Goal: Transaction & Acquisition: Book appointment/travel/reservation

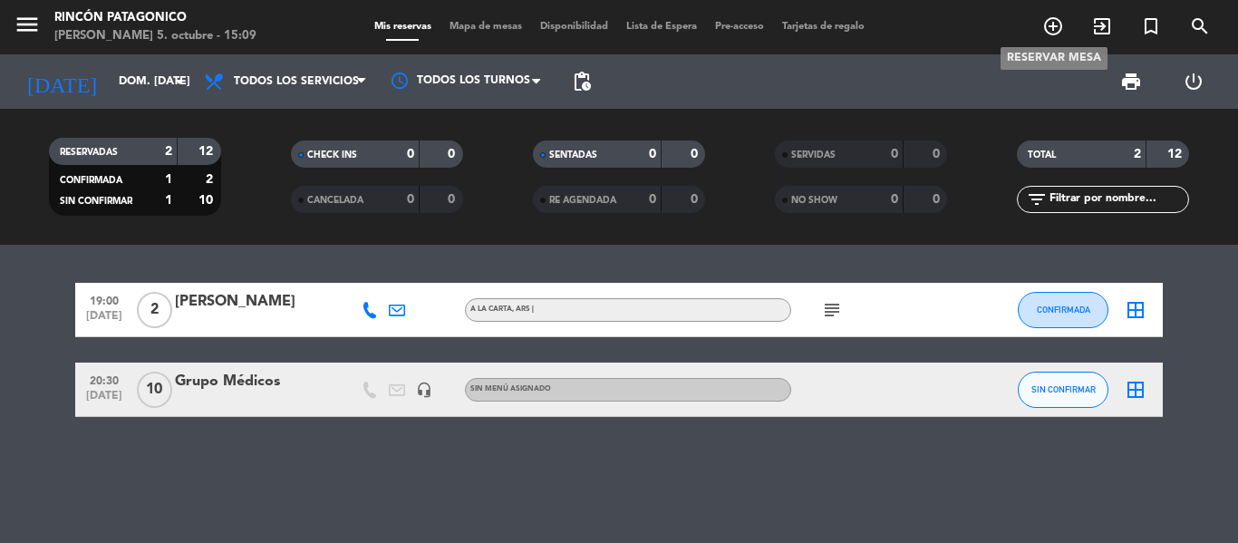
click at [1058, 25] on icon "add_circle_outline" at bounding box center [1053, 26] width 22 height 22
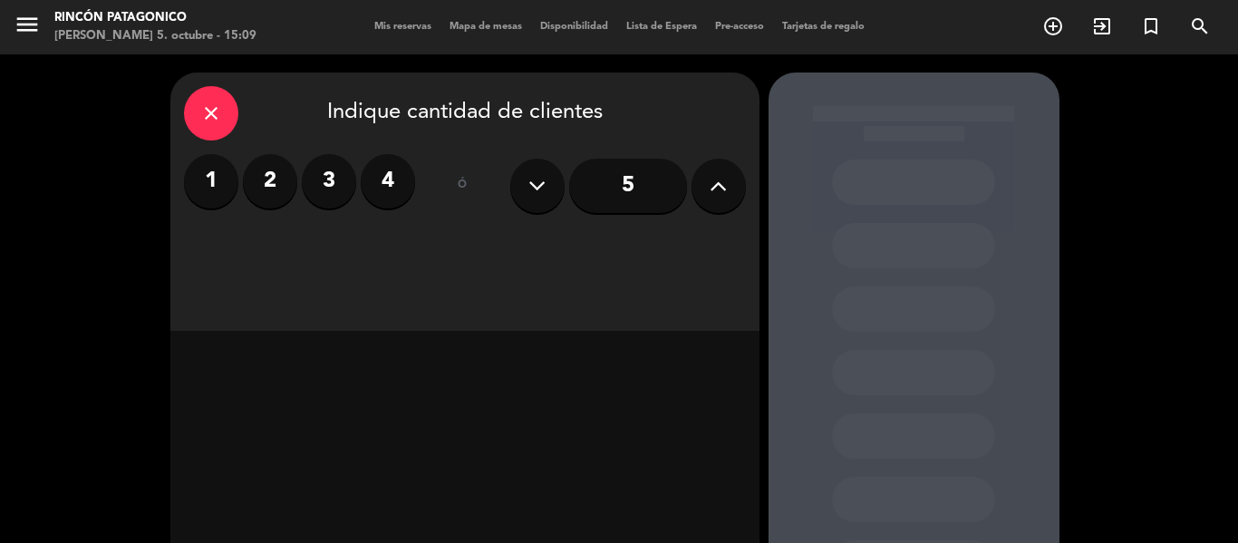
click at [260, 171] on label "2" at bounding box center [270, 181] width 54 height 54
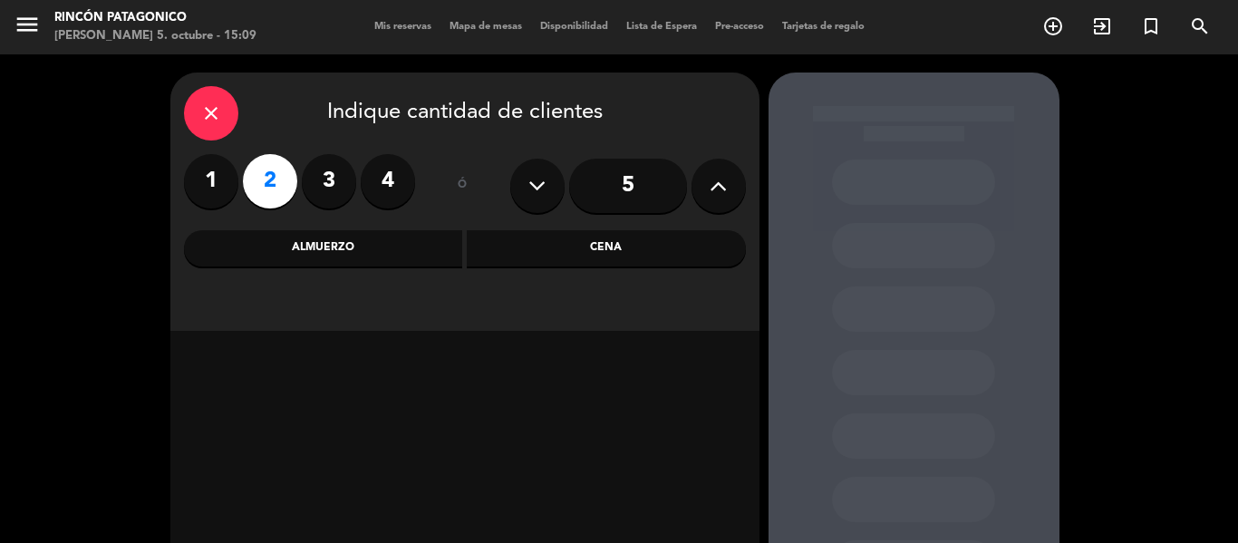
click at [636, 255] on div "Cena" at bounding box center [606, 248] width 279 height 36
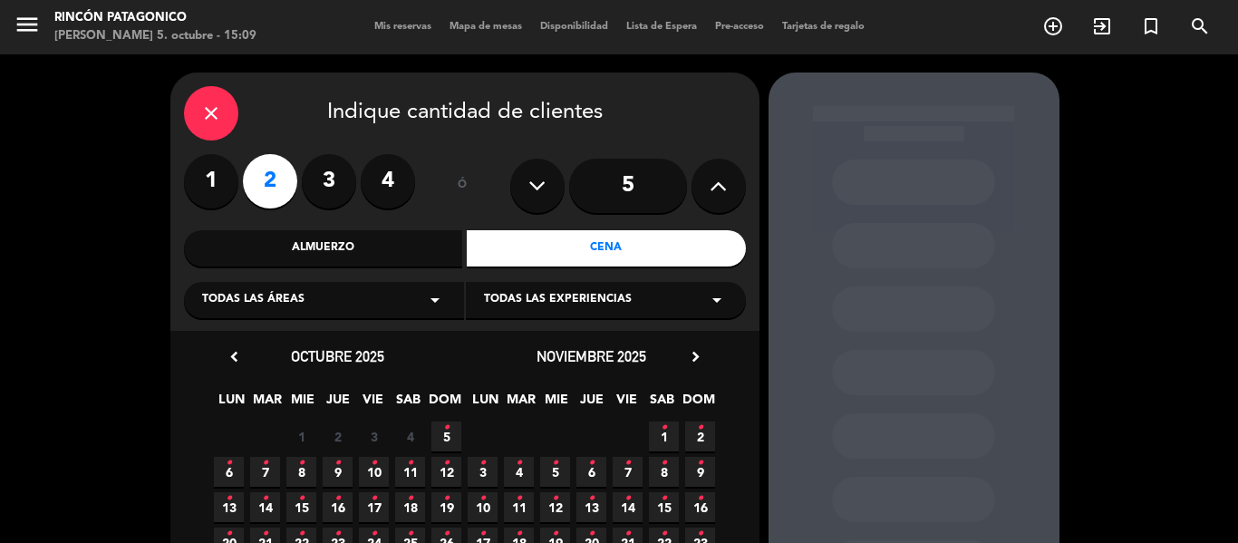
click at [342, 249] on div "Almuerzo" at bounding box center [323, 248] width 279 height 36
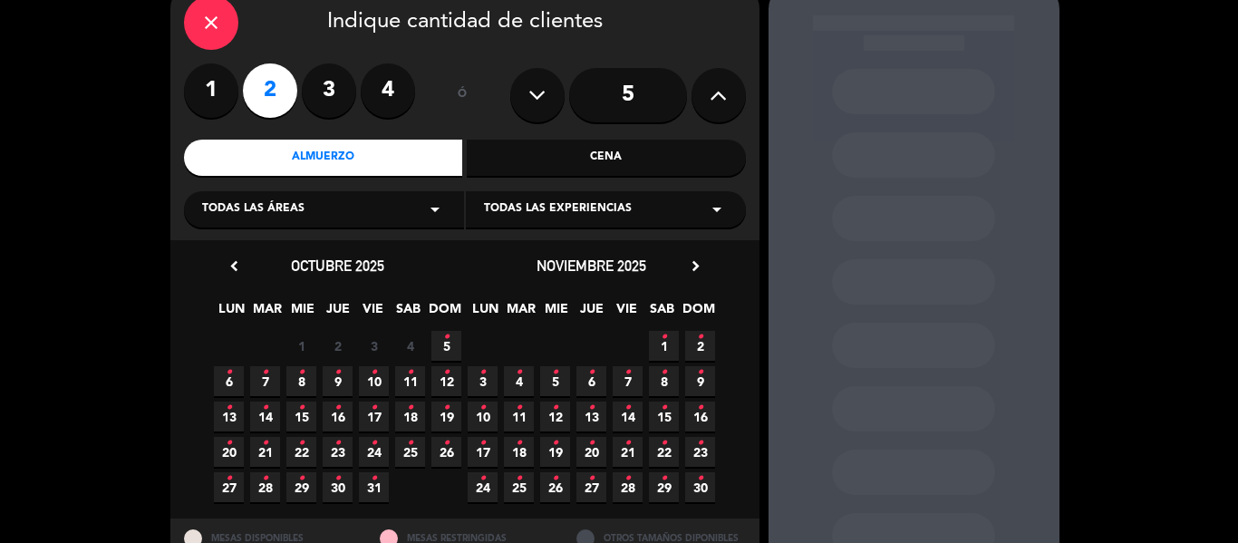
scroll to position [161, 0]
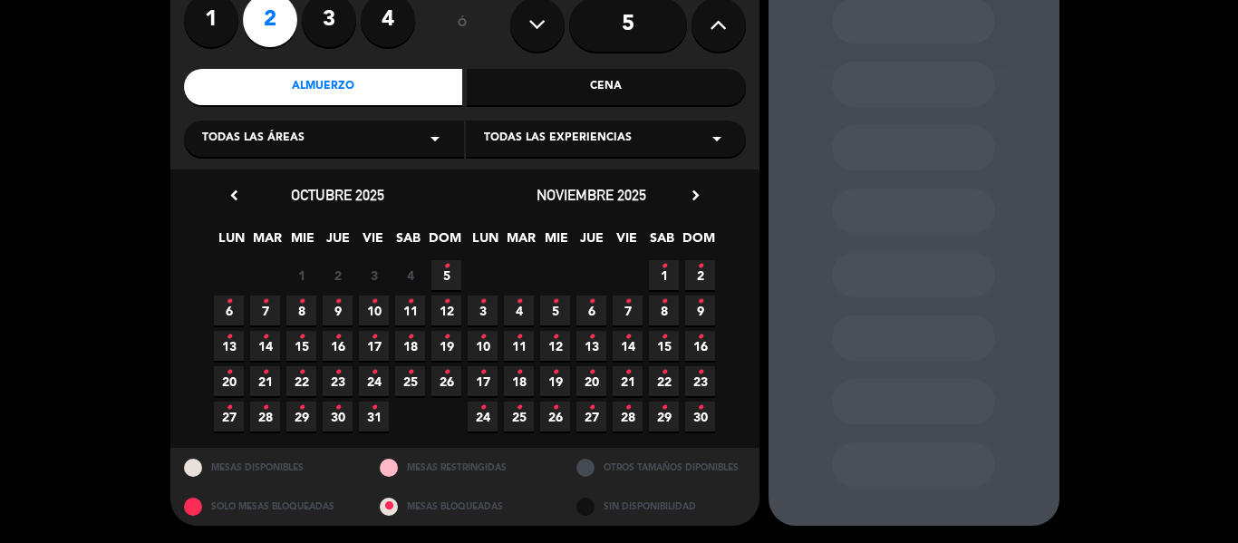
click at [447, 303] on icon "•" at bounding box center [446, 301] width 6 height 29
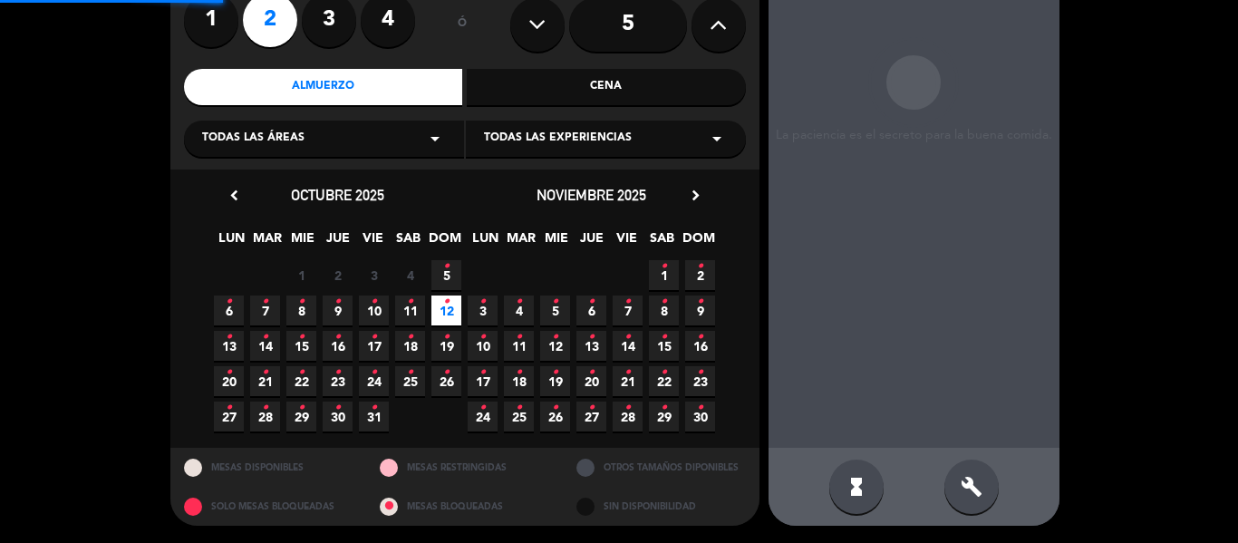
scroll to position [72, 0]
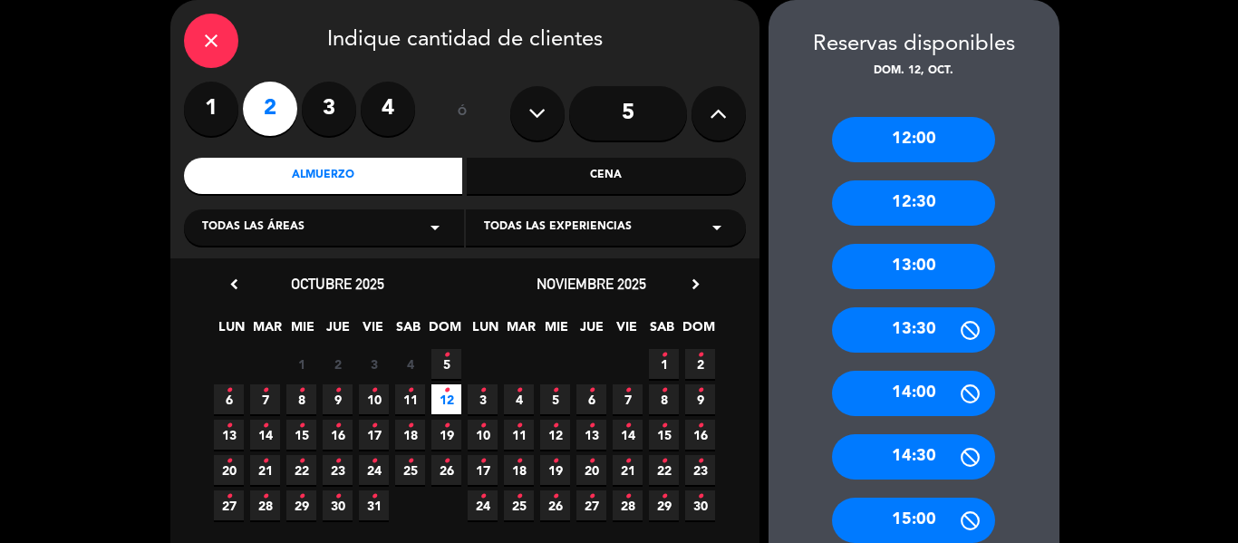
click at [903, 271] on div "13:00" at bounding box center [913, 266] width 163 height 45
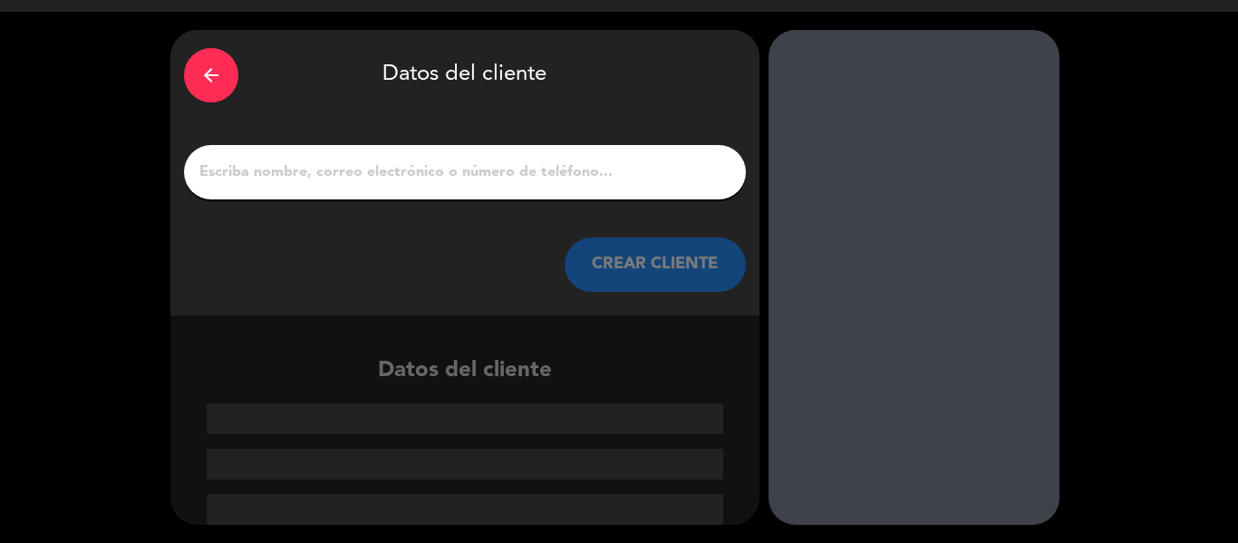
click at [388, 162] on input "1" at bounding box center [465, 171] width 535 height 25
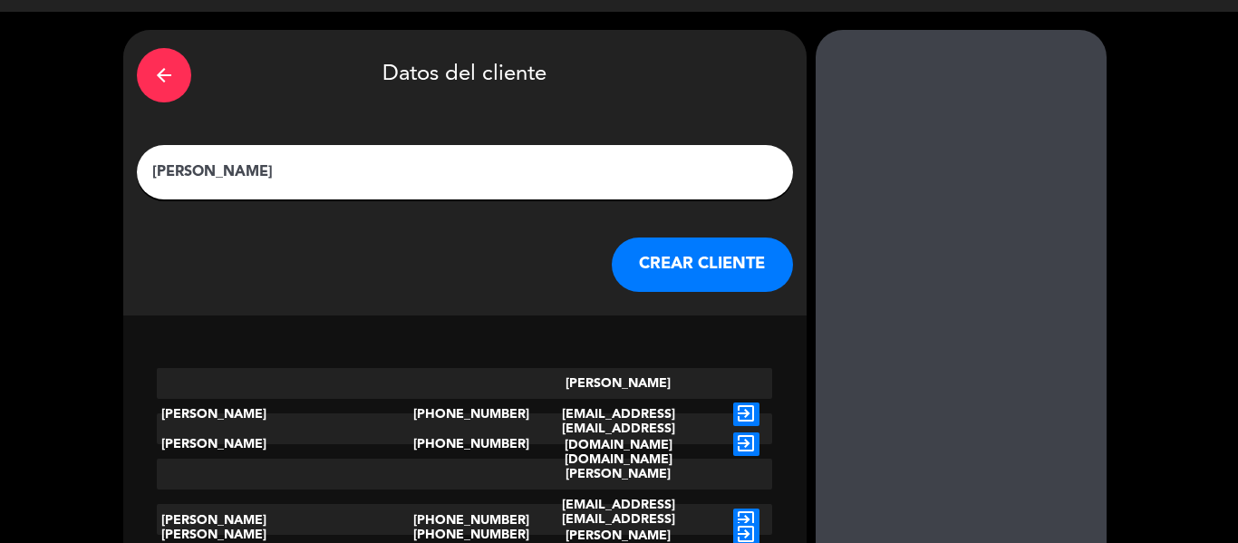
type input "[PERSON_NAME]"
click at [612, 274] on button "CREAR CLIENTE" at bounding box center [702, 264] width 181 height 54
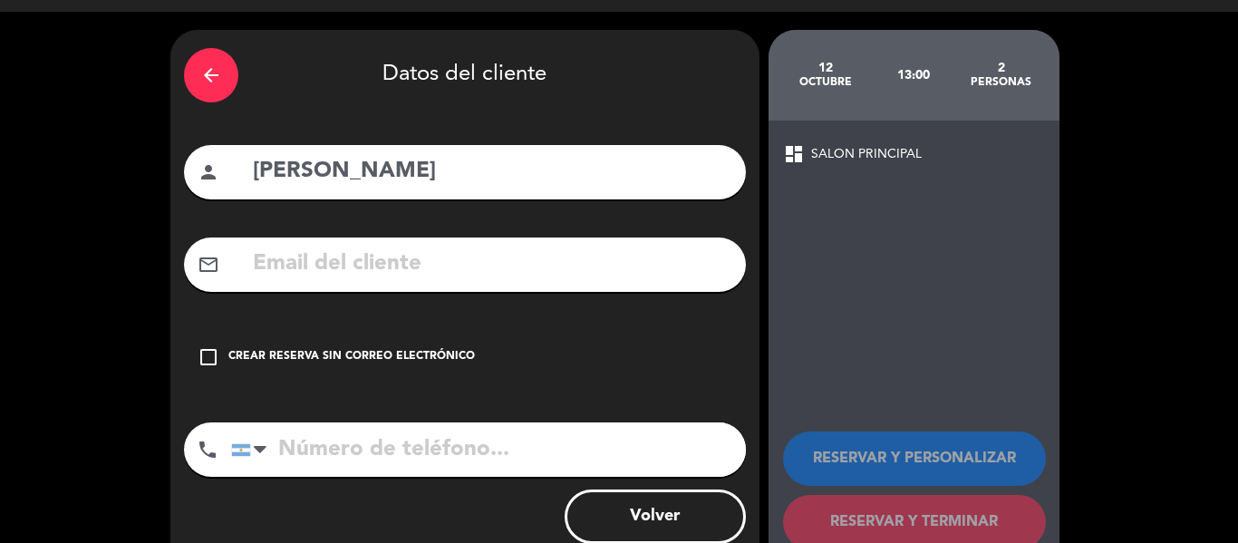
click at [207, 358] on icon "check_box_outline_blank" at bounding box center [209, 357] width 22 height 22
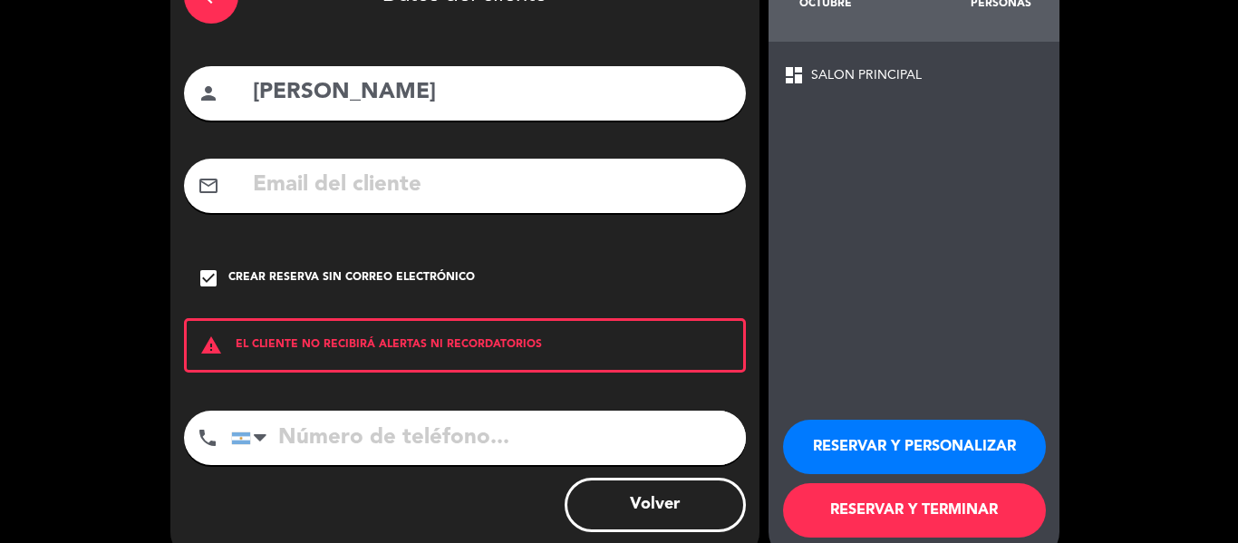
scroll to position [156, 0]
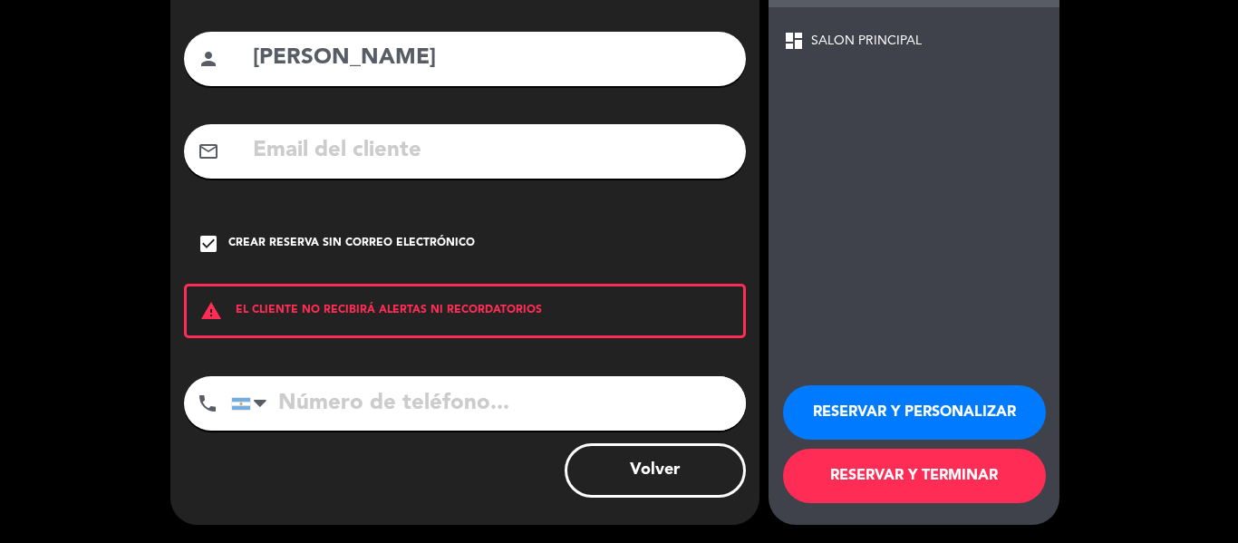
click at [979, 485] on button "RESERVAR Y TERMINAR" at bounding box center [914, 476] width 263 height 54
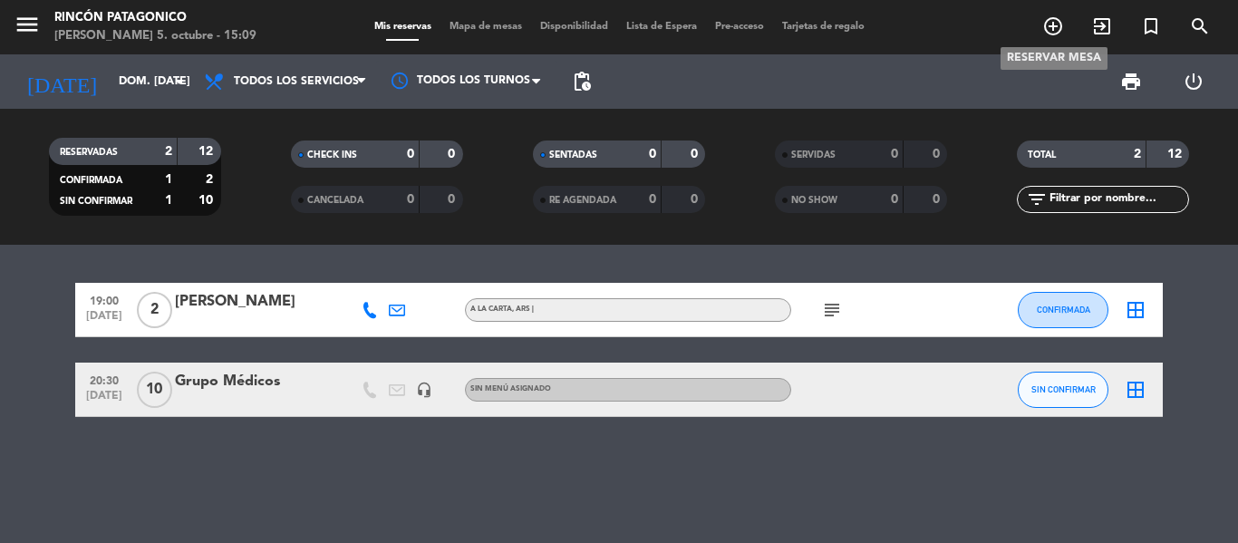
click at [1057, 24] on icon "add_circle_outline" at bounding box center [1053, 26] width 22 height 22
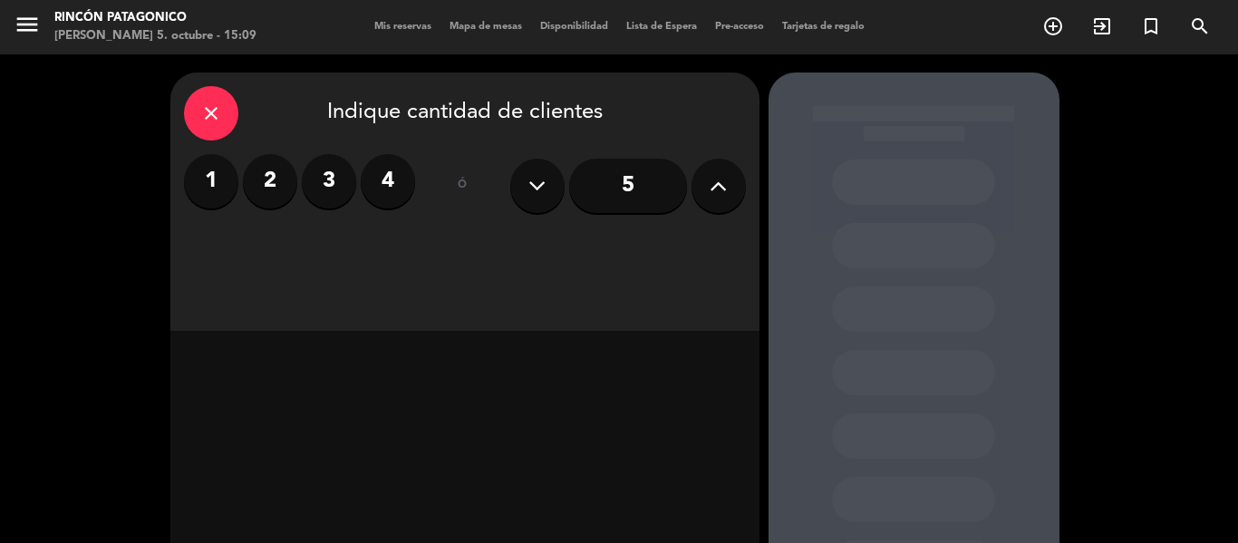
drag, startPoint x: 277, startPoint y: 187, endPoint x: 313, endPoint y: 208, distance: 41.5
click at [276, 187] on label "2" at bounding box center [270, 181] width 54 height 54
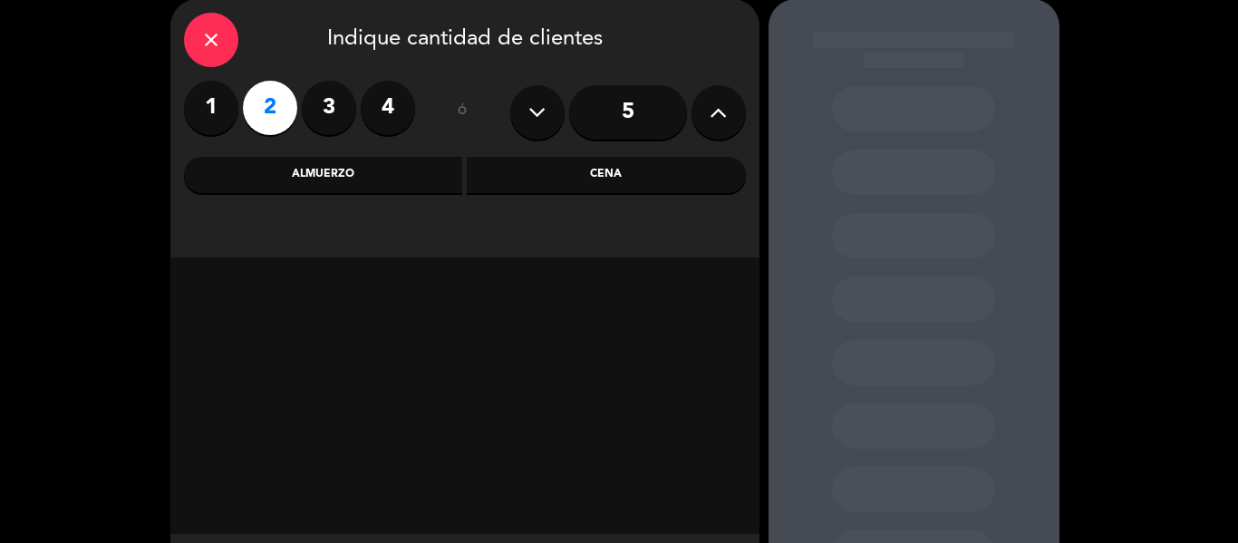
scroll to position [160, 0]
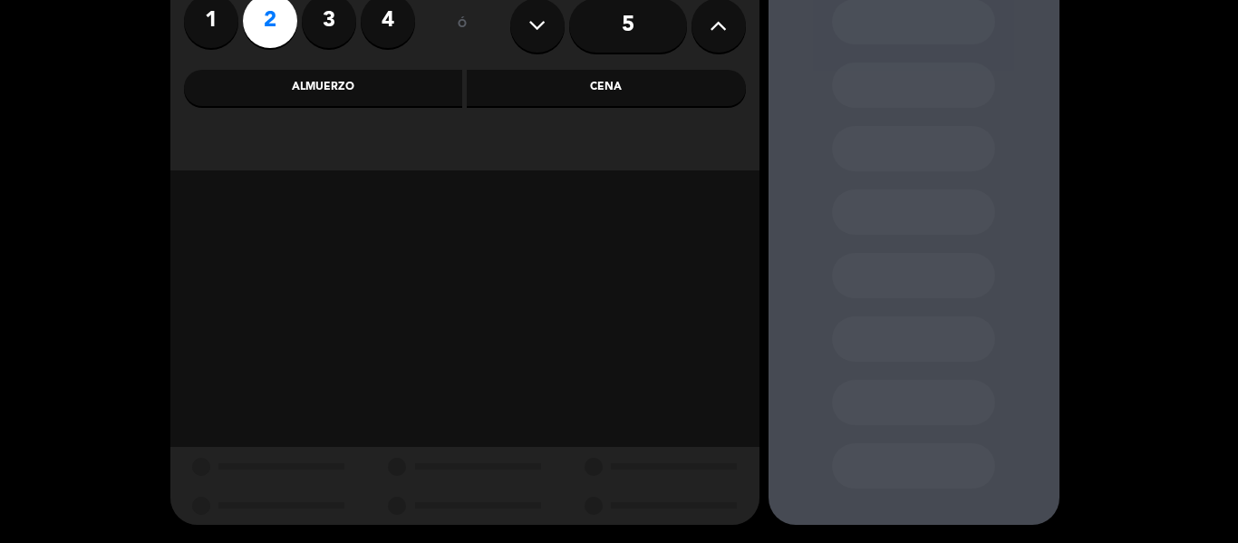
click at [355, 81] on div "Almuerzo" at bounding box center [323, 88] width 279 height 36
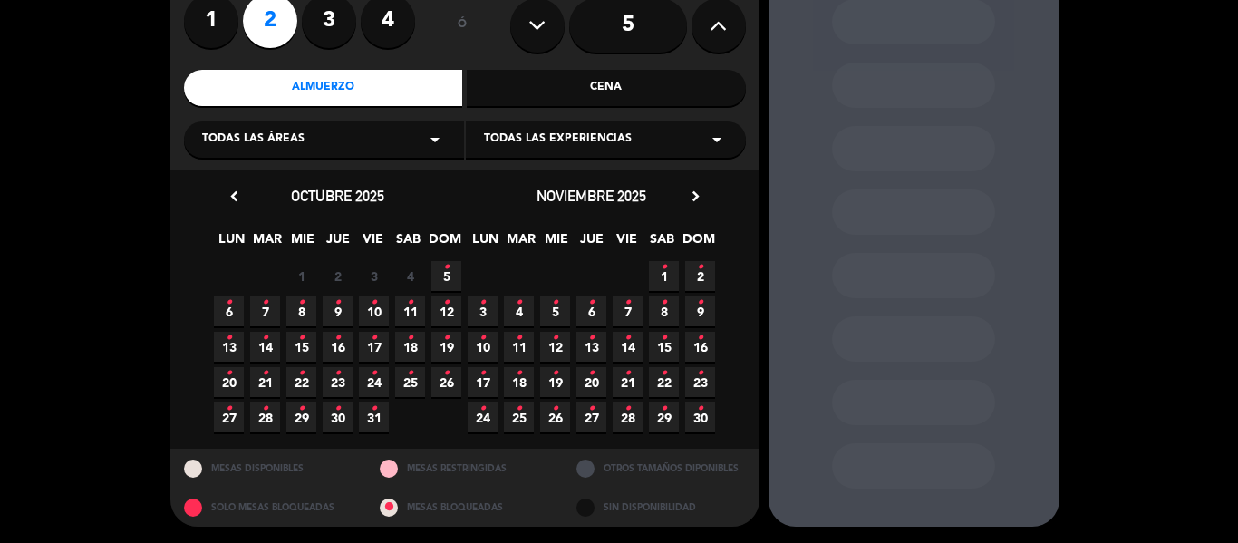
click at [448, 348] on icon "•" at bounding box center [446, 337] width 6 height 29
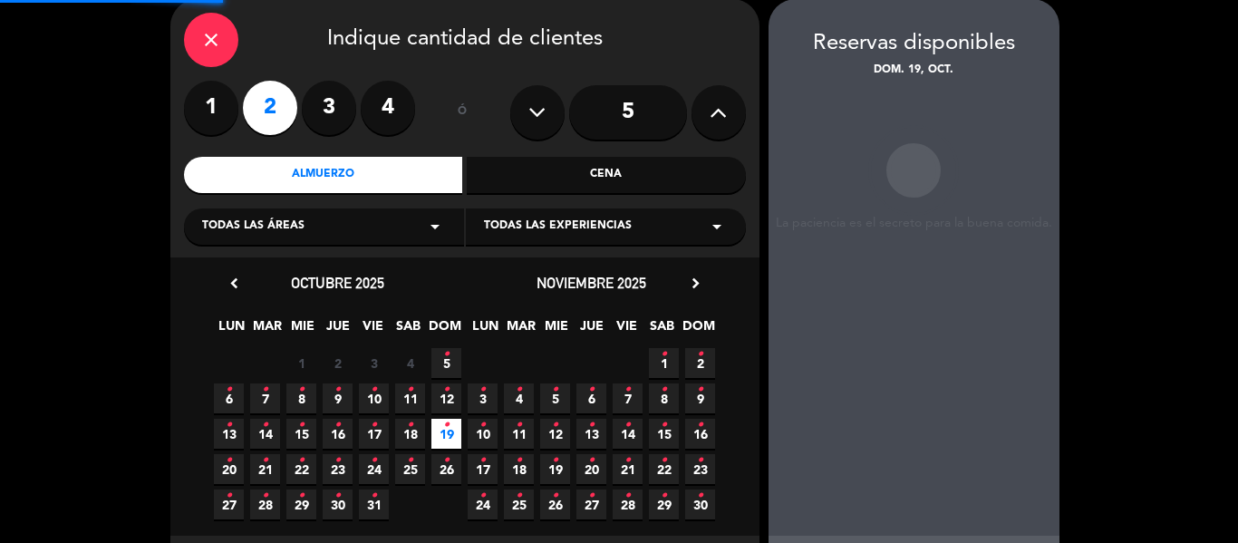
scroll to position [72, 0]
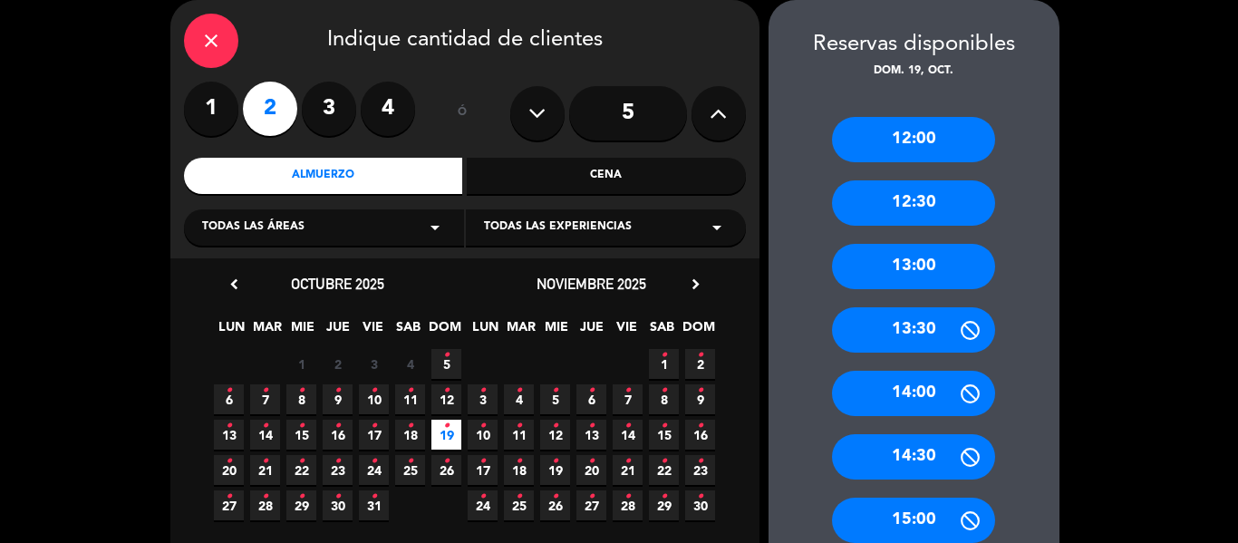
click at [921, 260] on div "13:00" at bounding box center [913, 266] width 163 height 45
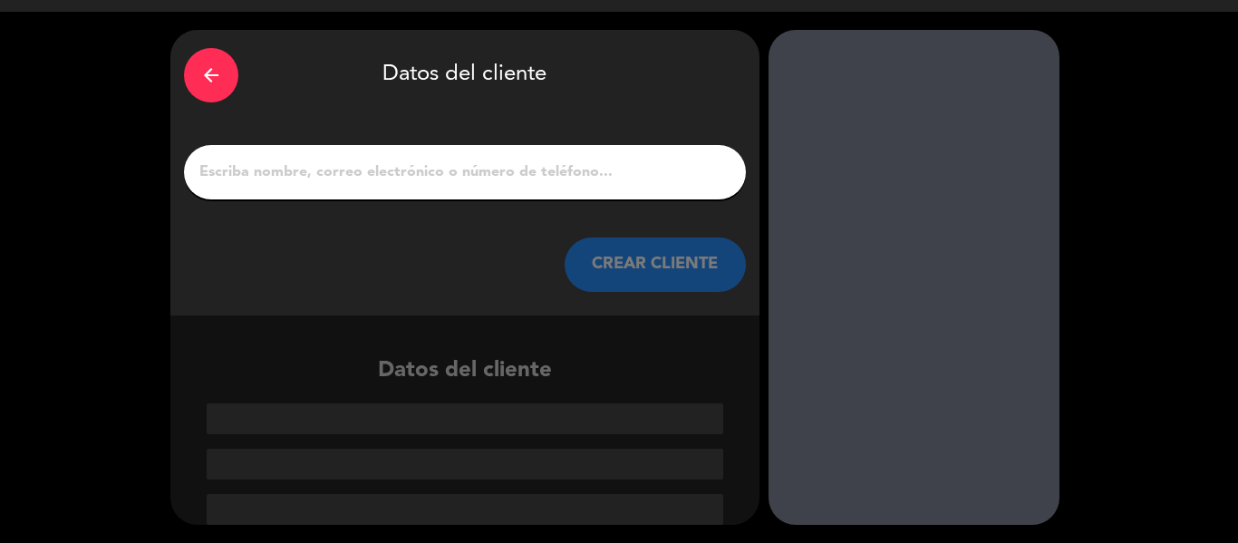
scroll to position [43, 0]
click at [332, 178] on input "1" at bounding box center [465, 171] width 535 height 25
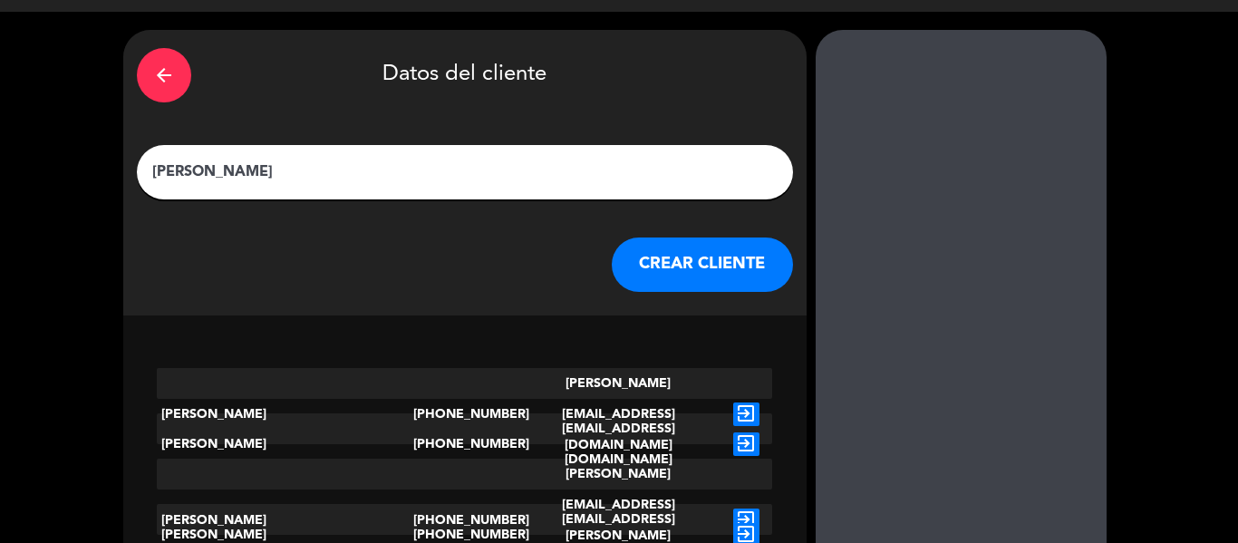
type input "[PERSON_NAME]"
click at [680, 280] on button "CREAR CLIENTE" at bounding box center [702, 264] width 181 height 54
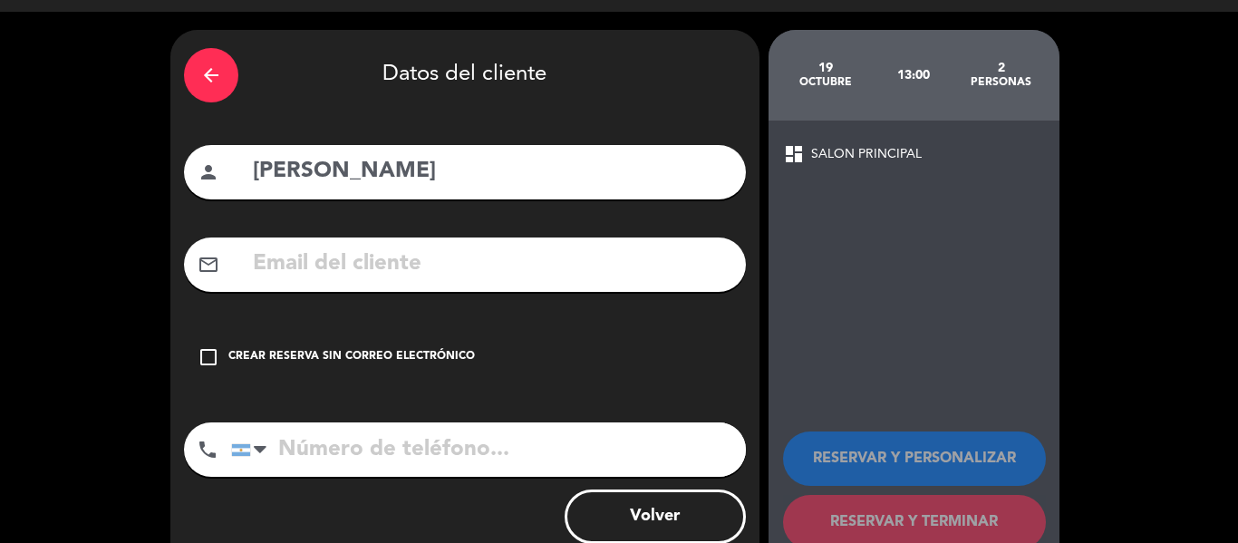
click at [217, 370] on div "check_box_outline_blank Crear reserva sin correo electrónico" at bounding box center [465, 357] width 562 height 54
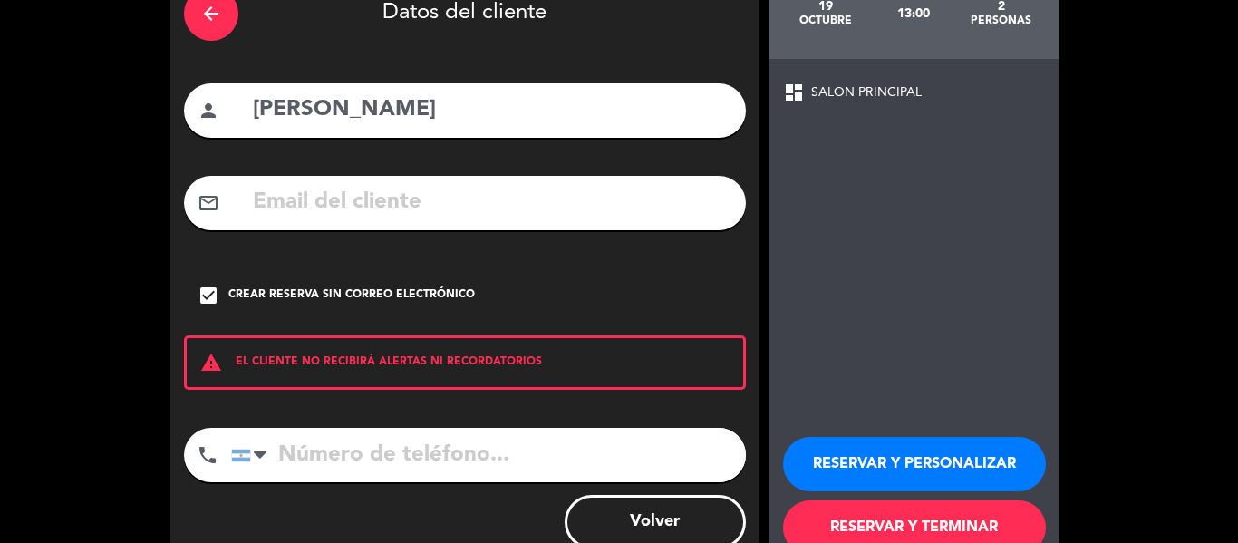
scroll to position [156, 0]
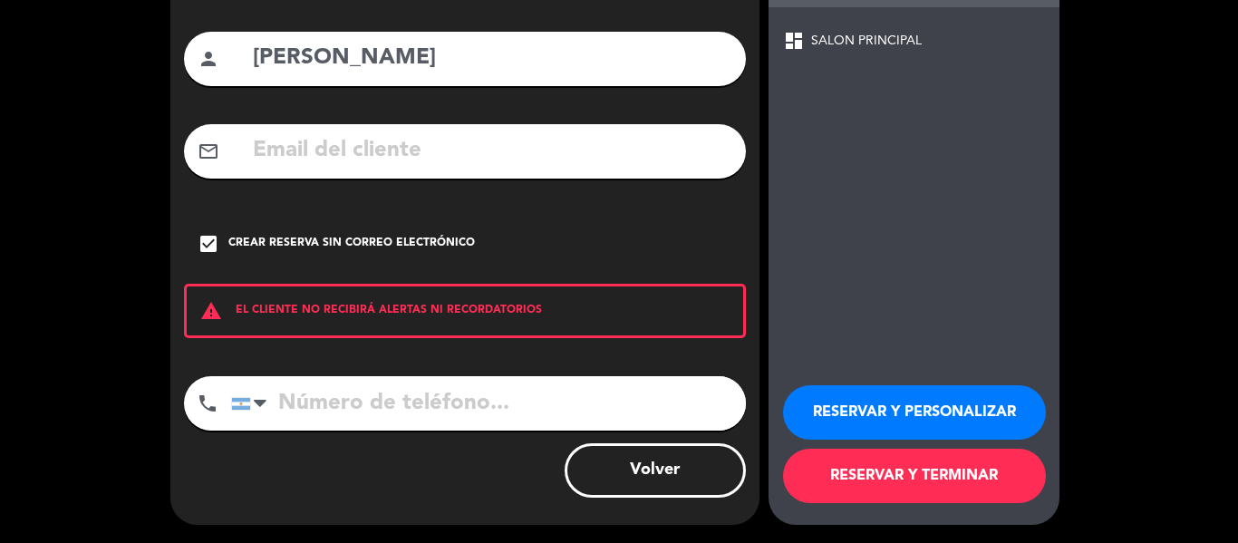
click at [979, 462] on button "RESERVAR Y TERMINAR" at bounding box center [914, 476] width 263 height 54
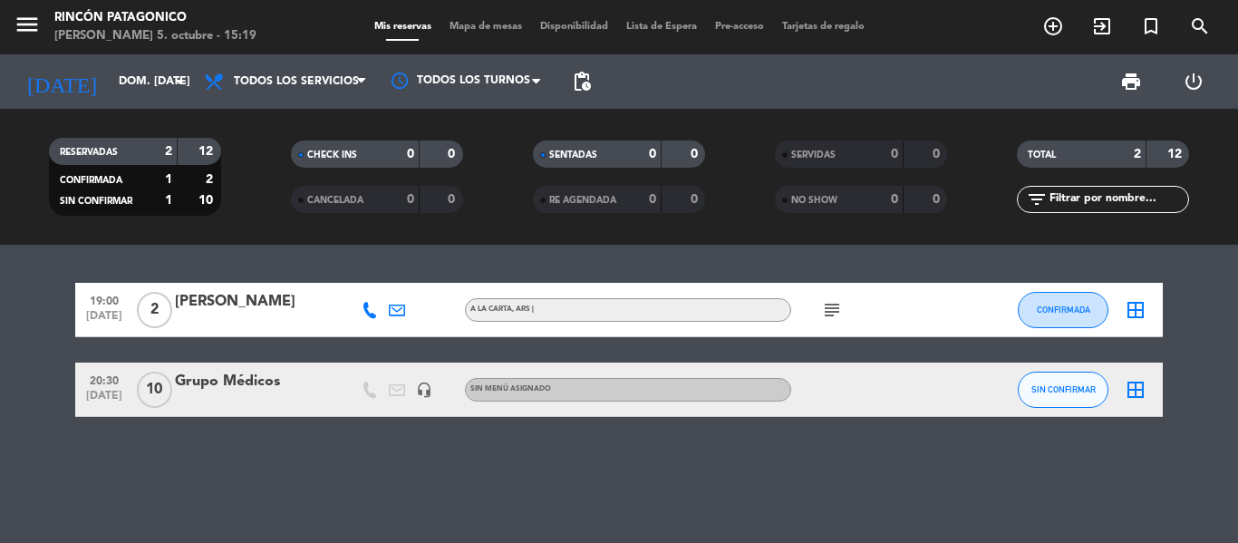
click at [833, 309] on icon "subject" at bounding box center [832, 310] width 22 height 22
click at [831, 309] on icon "subject" at bounding box center [832, 310] width 22 height 22
click at [388, 476] on div "19:00 [DATE] 2 [PERSON_NAME] A [PERSON_NAME] , ARS | subject CONFIRMADA border_…" at bounding box center [619, 394] width 1238 height 298
